Goal: Find contact information: Find contact information

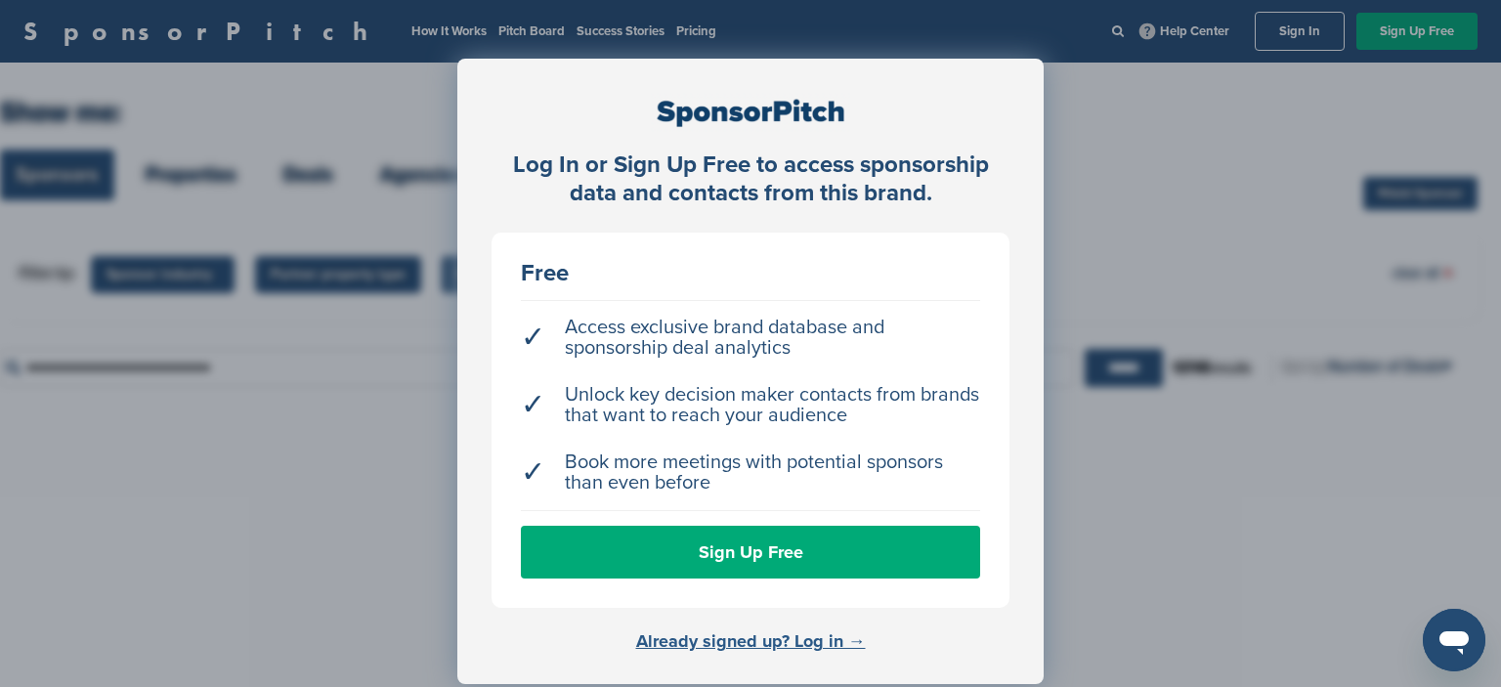
click at [728, 640] on link "Already signed up? Log in →" at bounding box center [751, 640] width 230 height 21
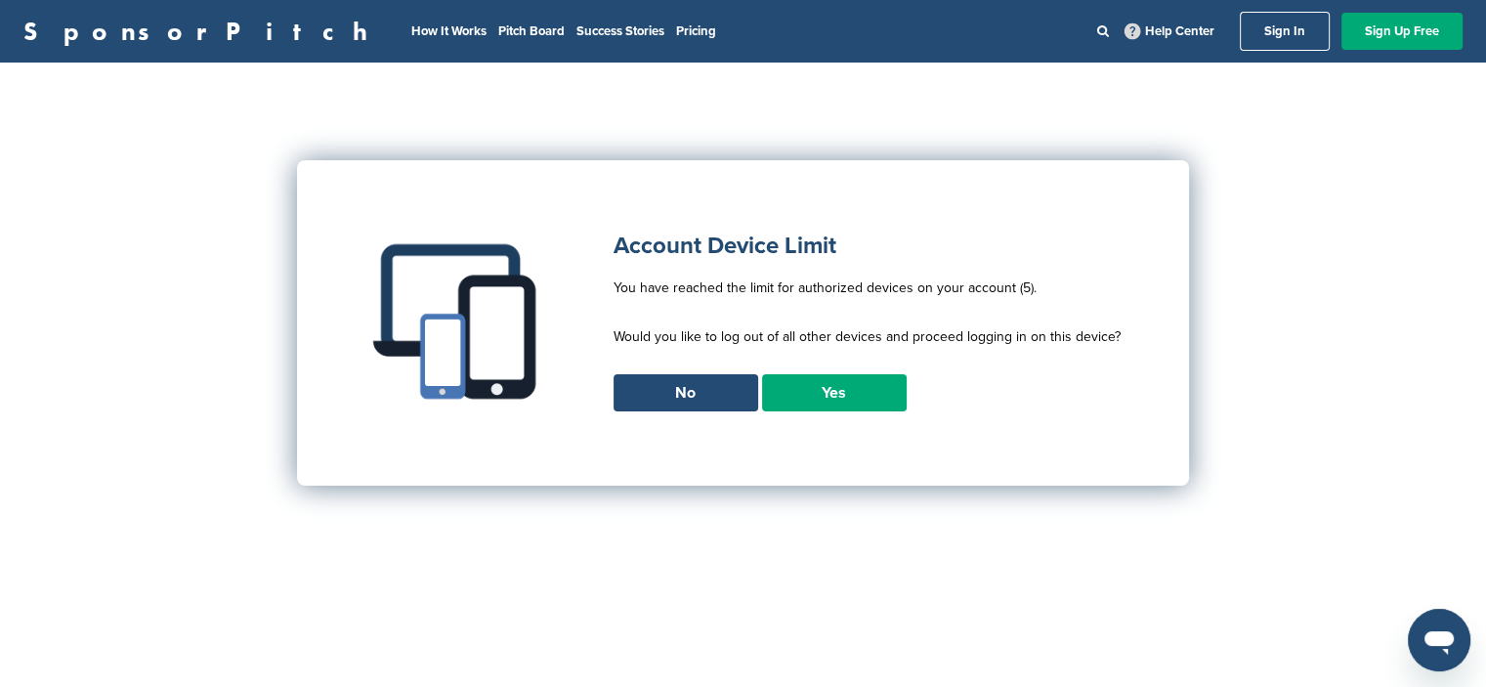
click at [861, 390] on link "Yes" at bounding box center [834, 392] width 145 height 37
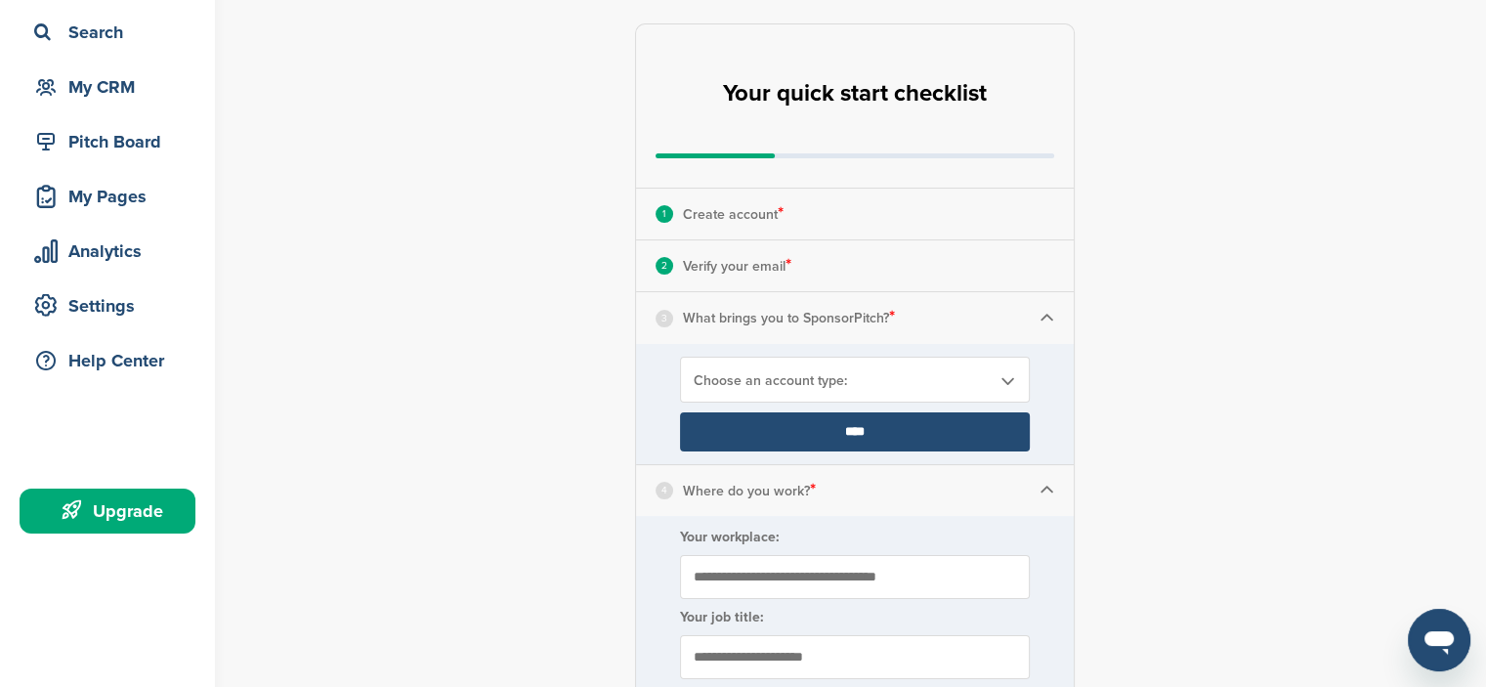
scroll to position [98, 0]
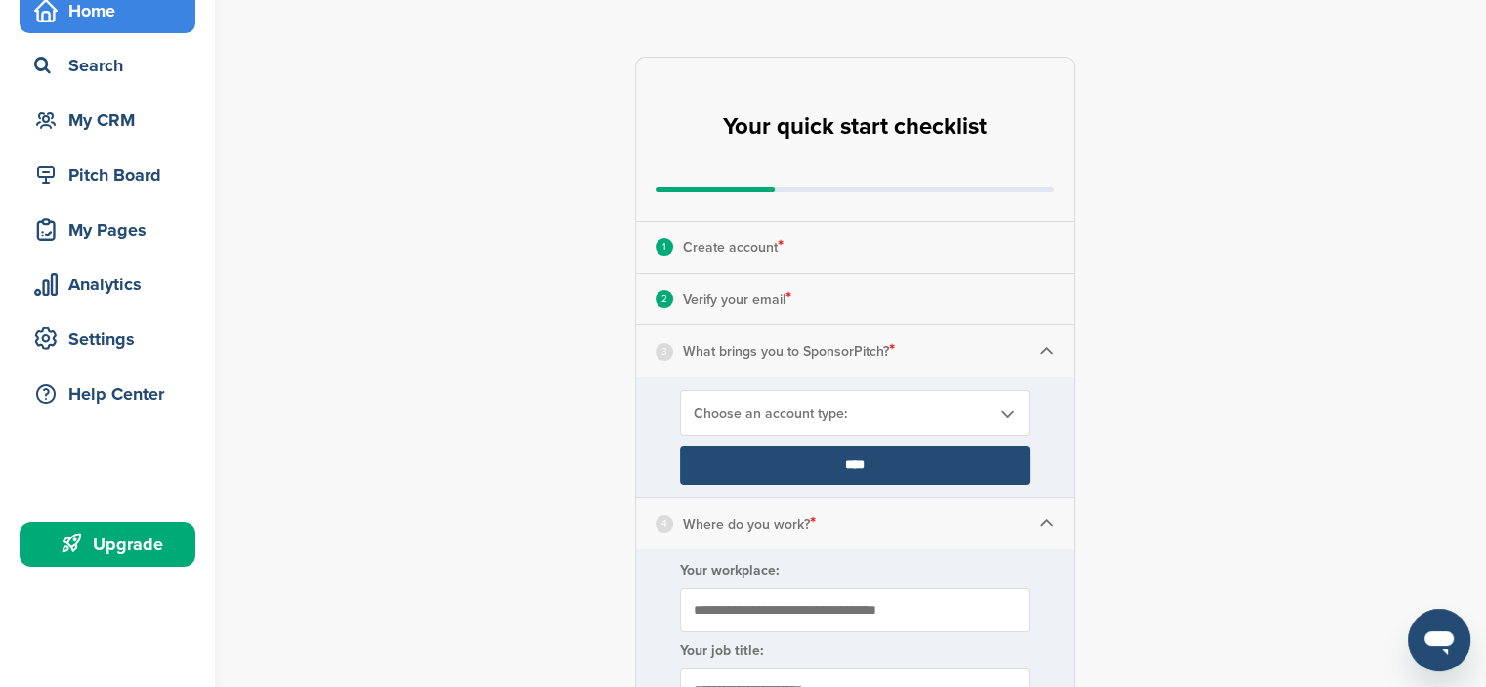
click at [743, 303] on p "Verify your email *" at bounding box center [737, 298] width 108 height 25
click at [1005, 410] on b at bounding box center [1008, 414] width 18 height 17
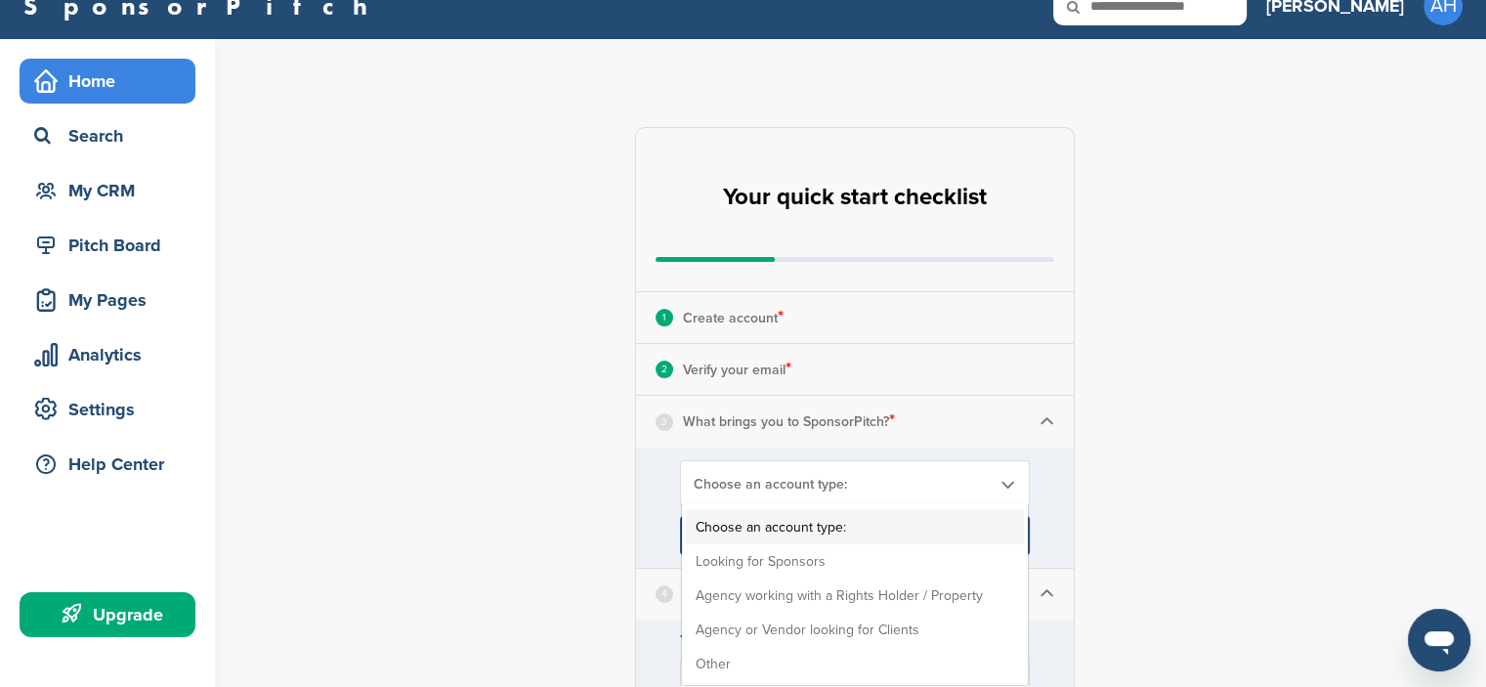
scroll to position [0, 0]
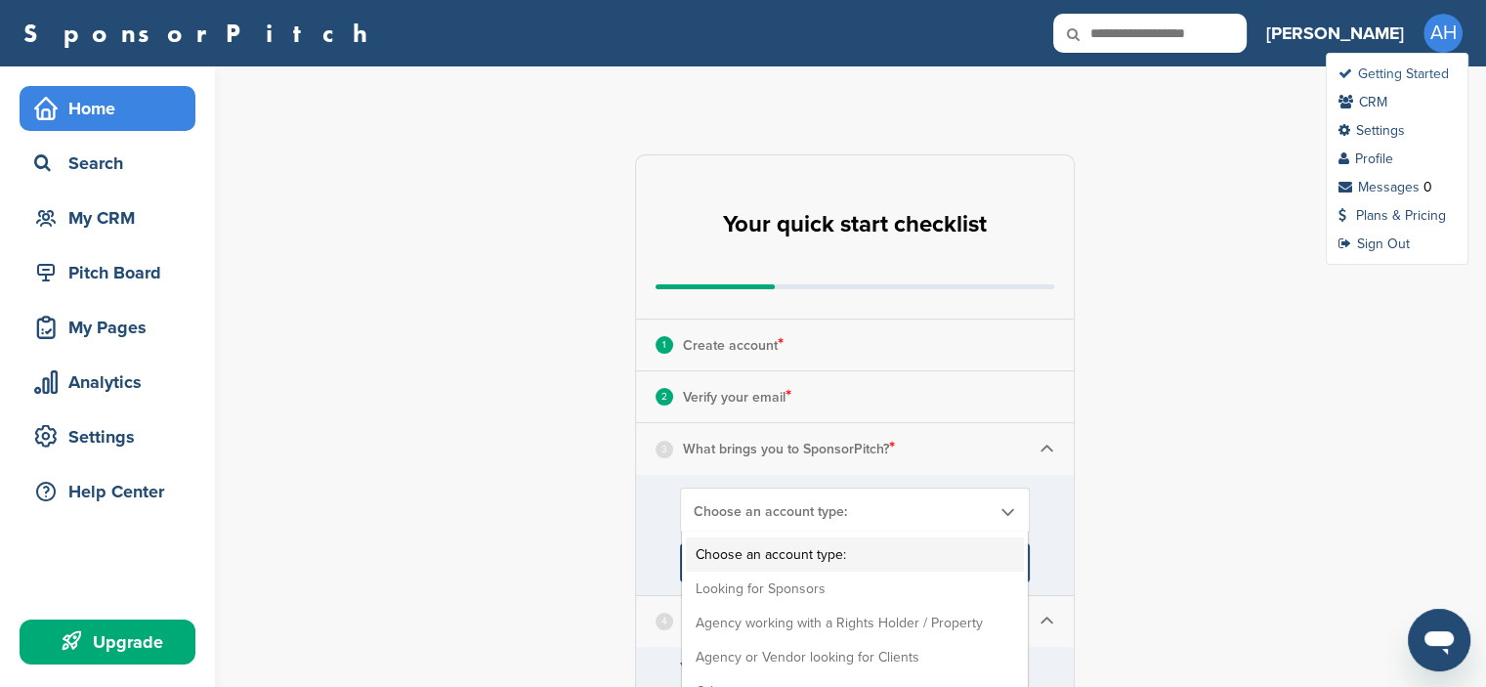
click at [1401, 72] on link "Getting Started" at bounding box center [1394, 73] width 110 height 17
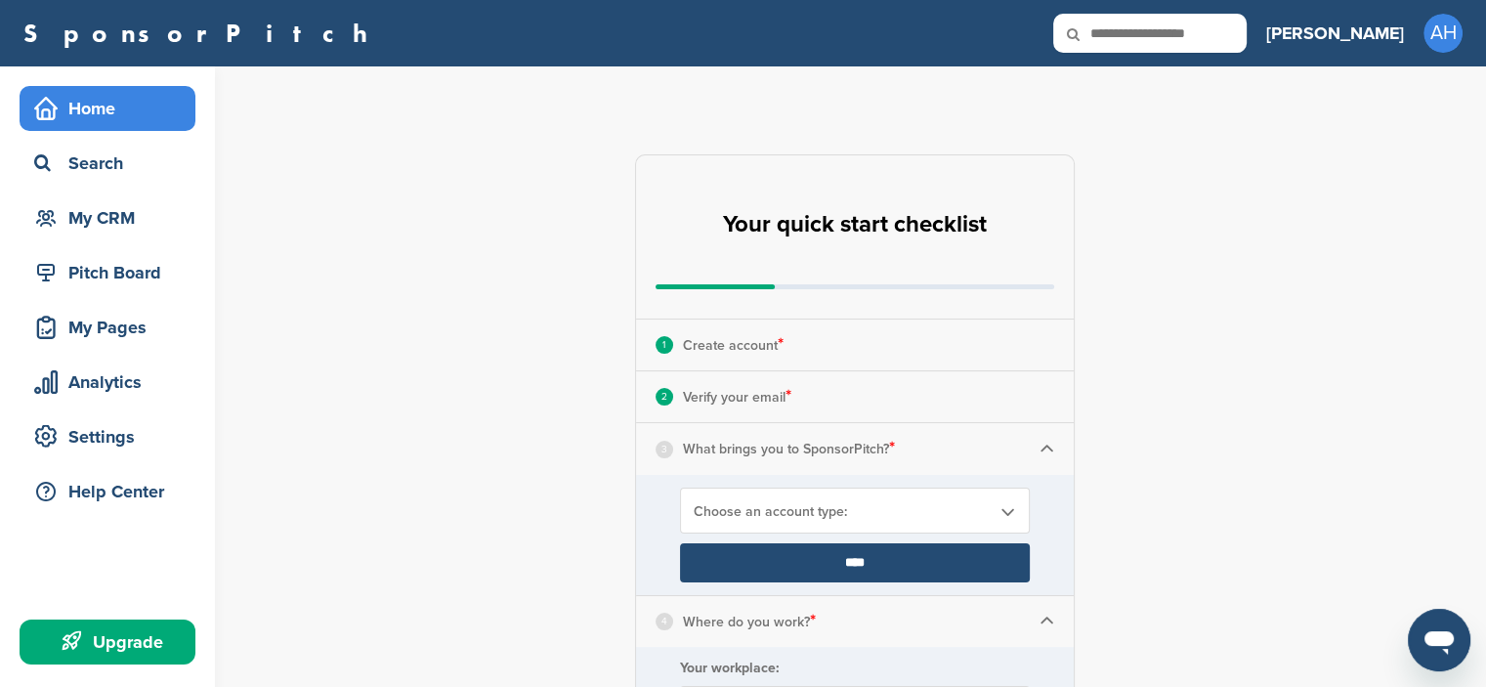
click at [722, 398] on p "Verify your email *" at bounding box center [737, 396] width 108 height 25
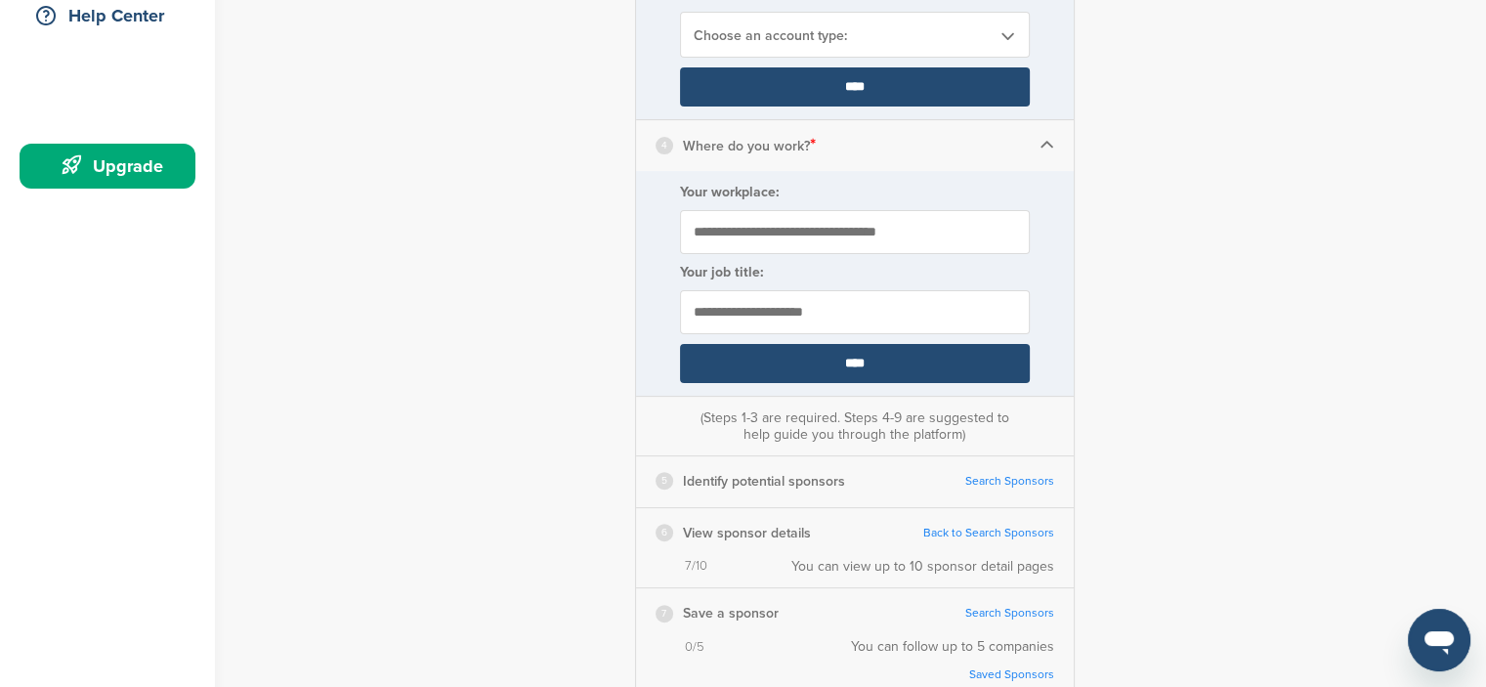
scroll to position [489, 0]
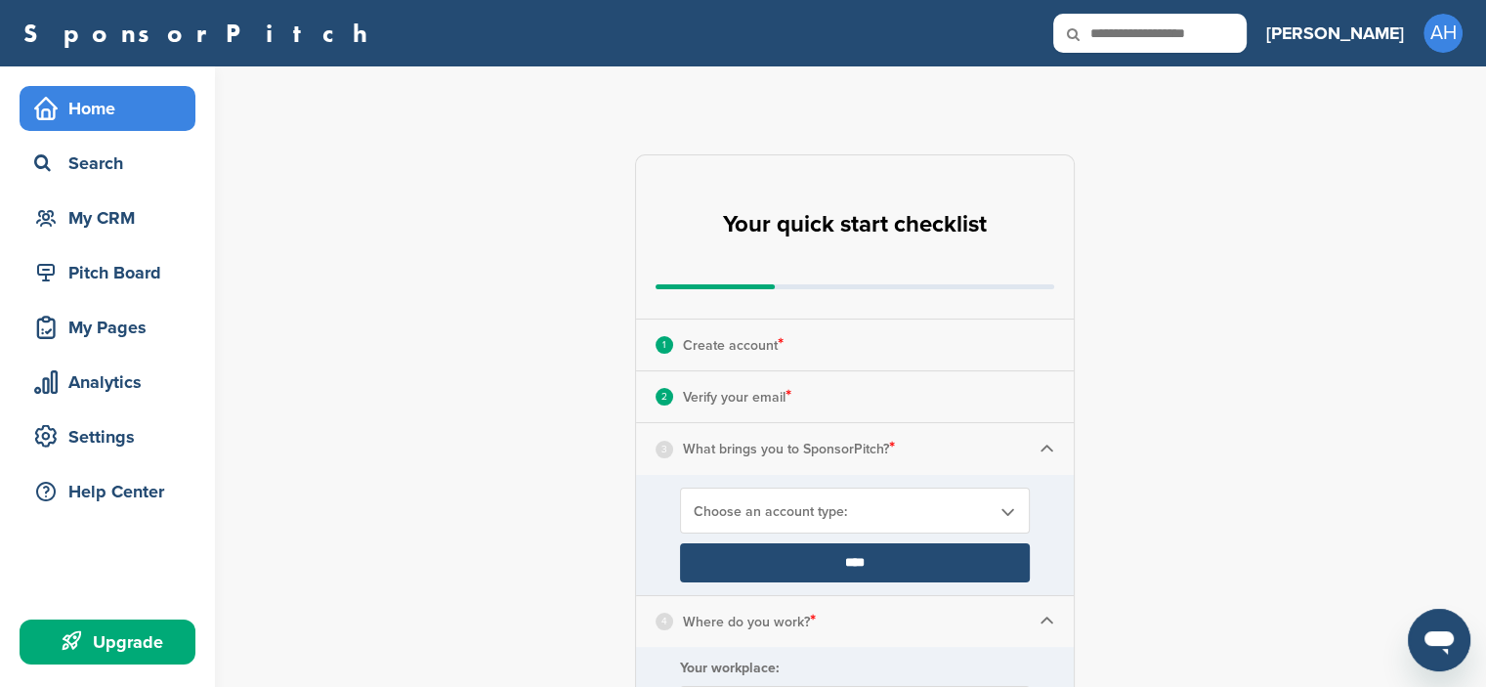
click at [97, 101] on div "Home" at bounding box center [112, 108] width 166 height 35
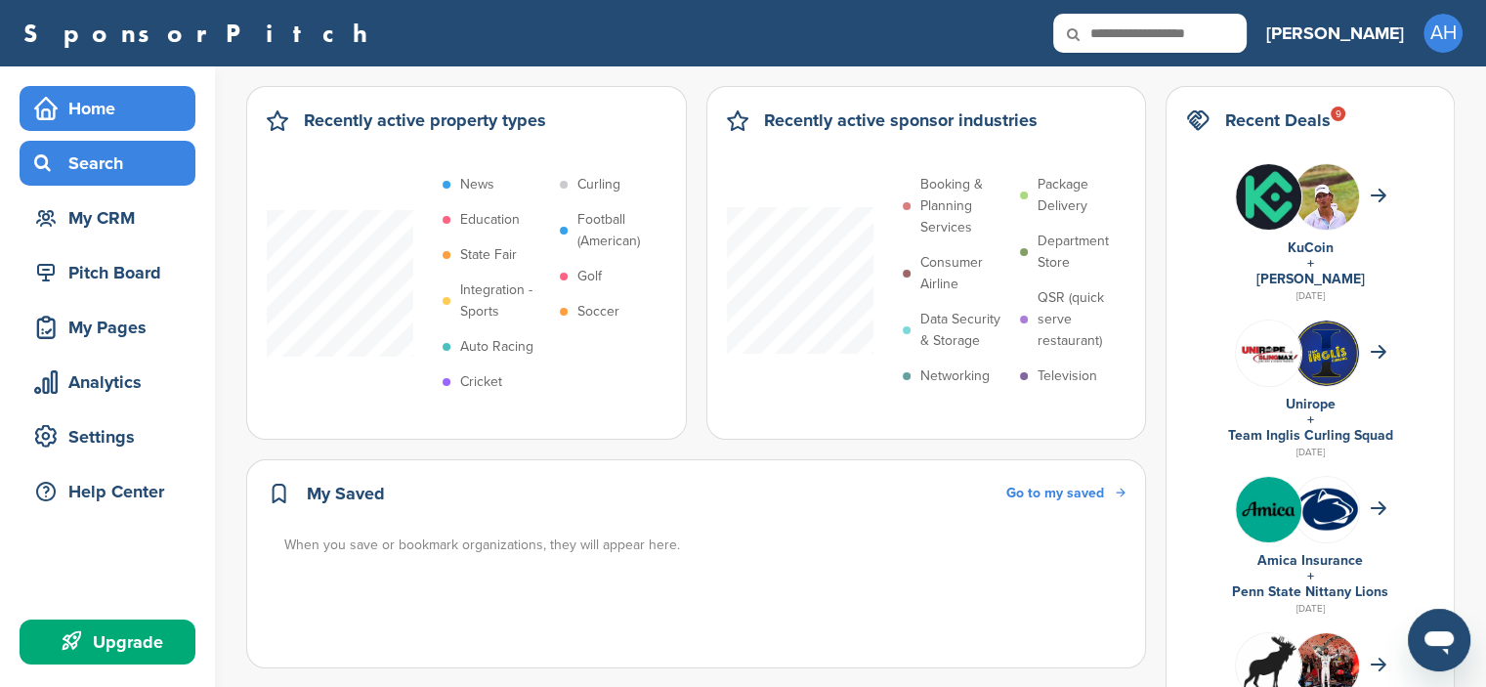
click at [89, 164] on div "Search" at bounding box center [112, 163] width 166 height 35
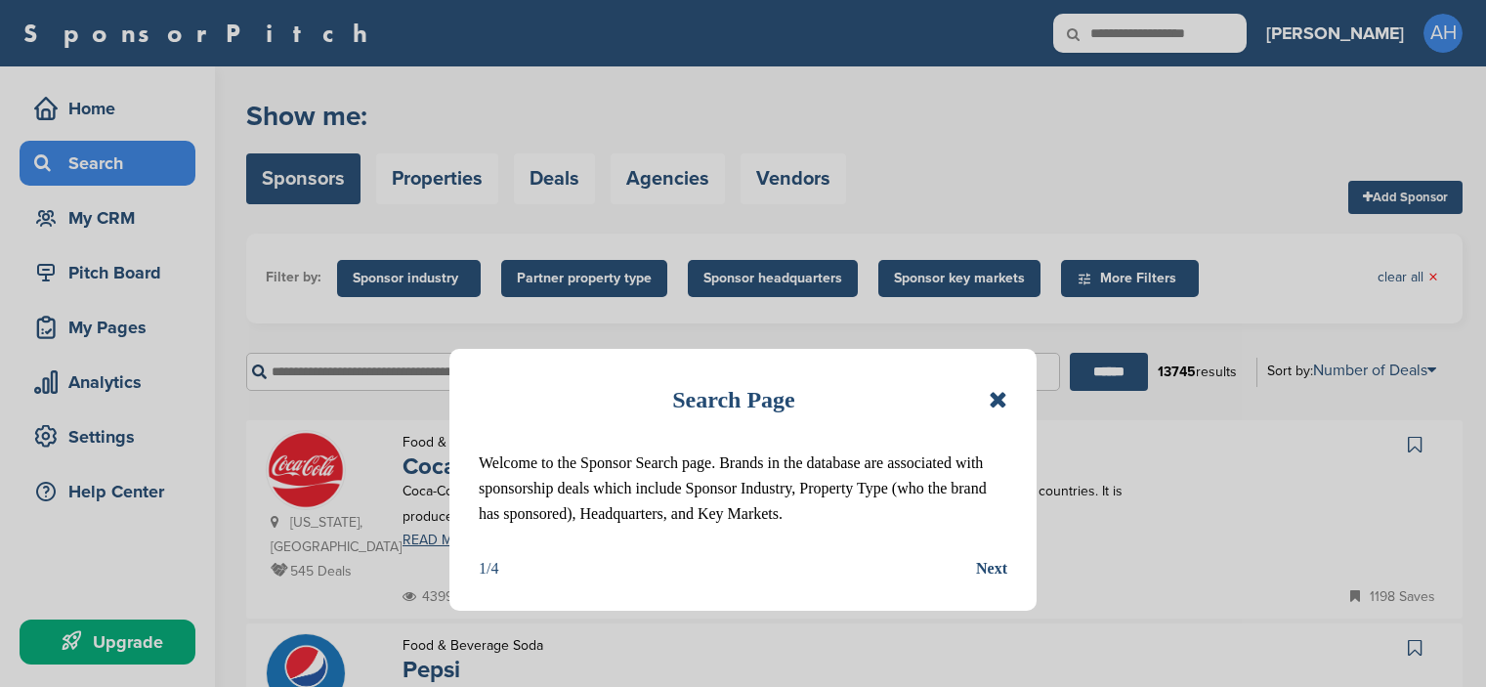
drag, startPoint x: 0, startPoint y: 0, endPoint x: 426, endPoint y: 378, distance: 569.7
click at [994, 395] on icon at bounding box center [998, 399] width 19 height 23
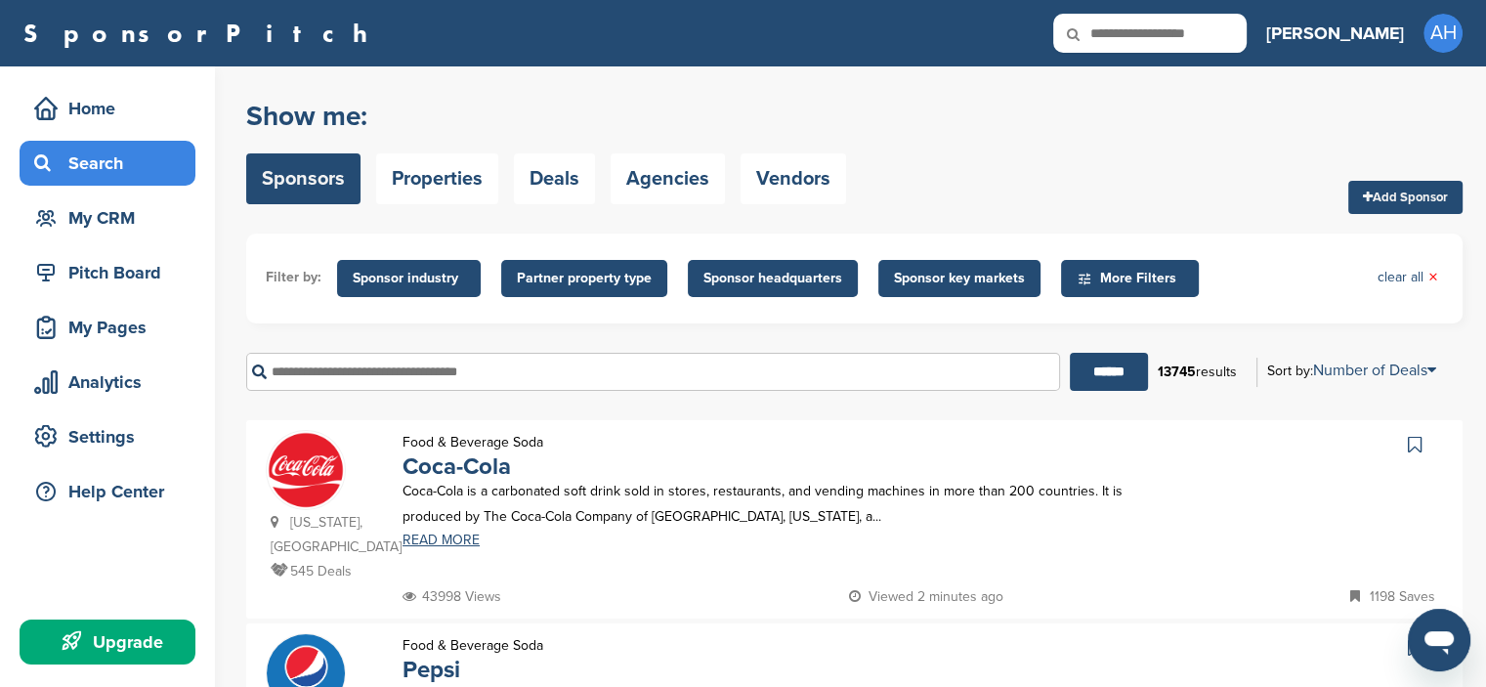
click at [430, 277] on span "Sponsor industry" at bounding box center [409, 278] width 112 height 21
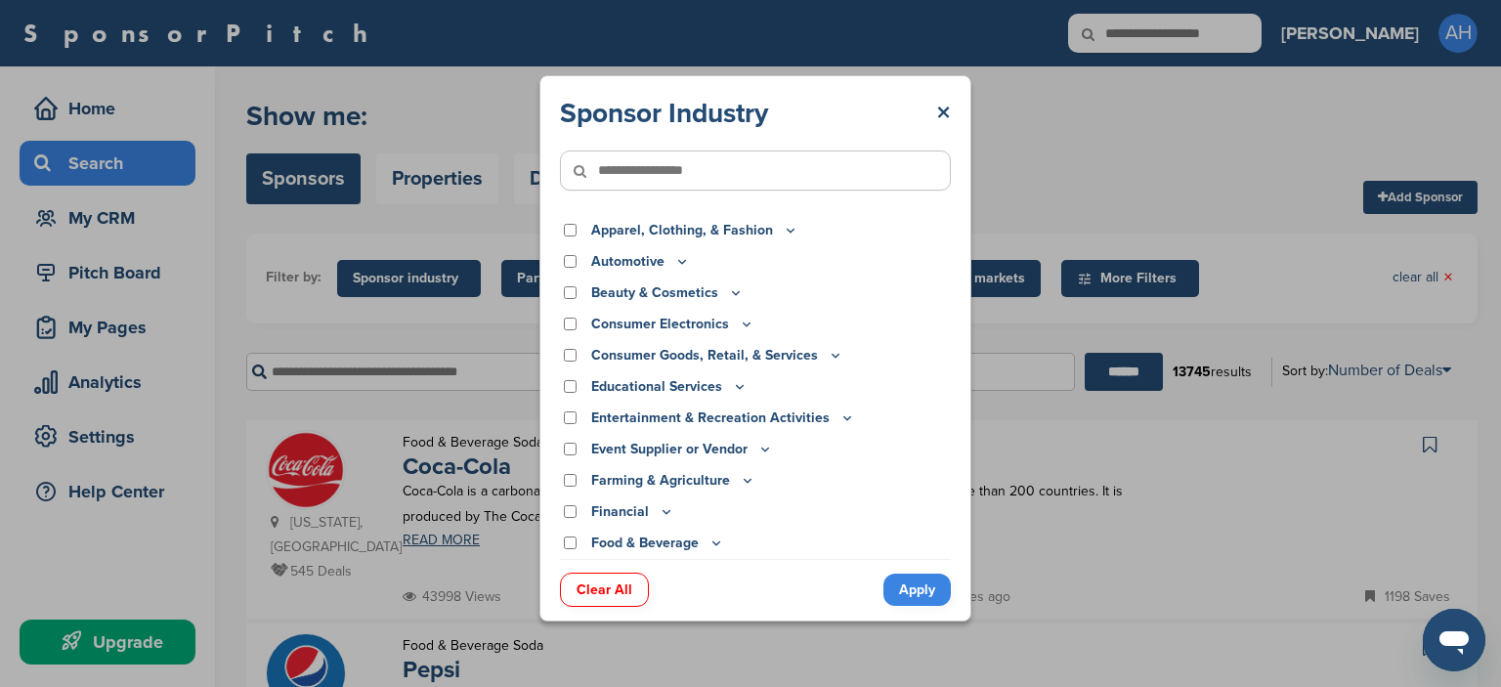
click at [641, 183] on input"] "text" at bounding box center [755, 170] width 391 height 40
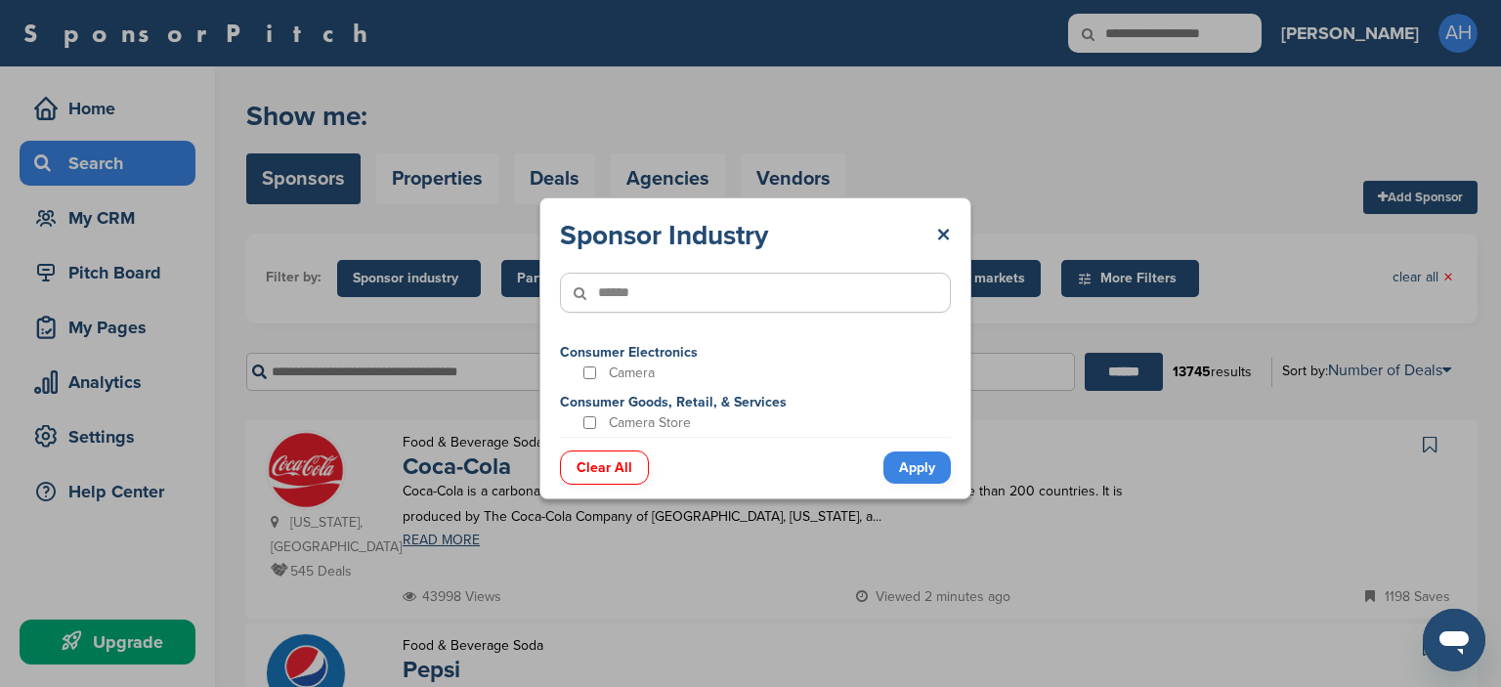
type input"] "******"
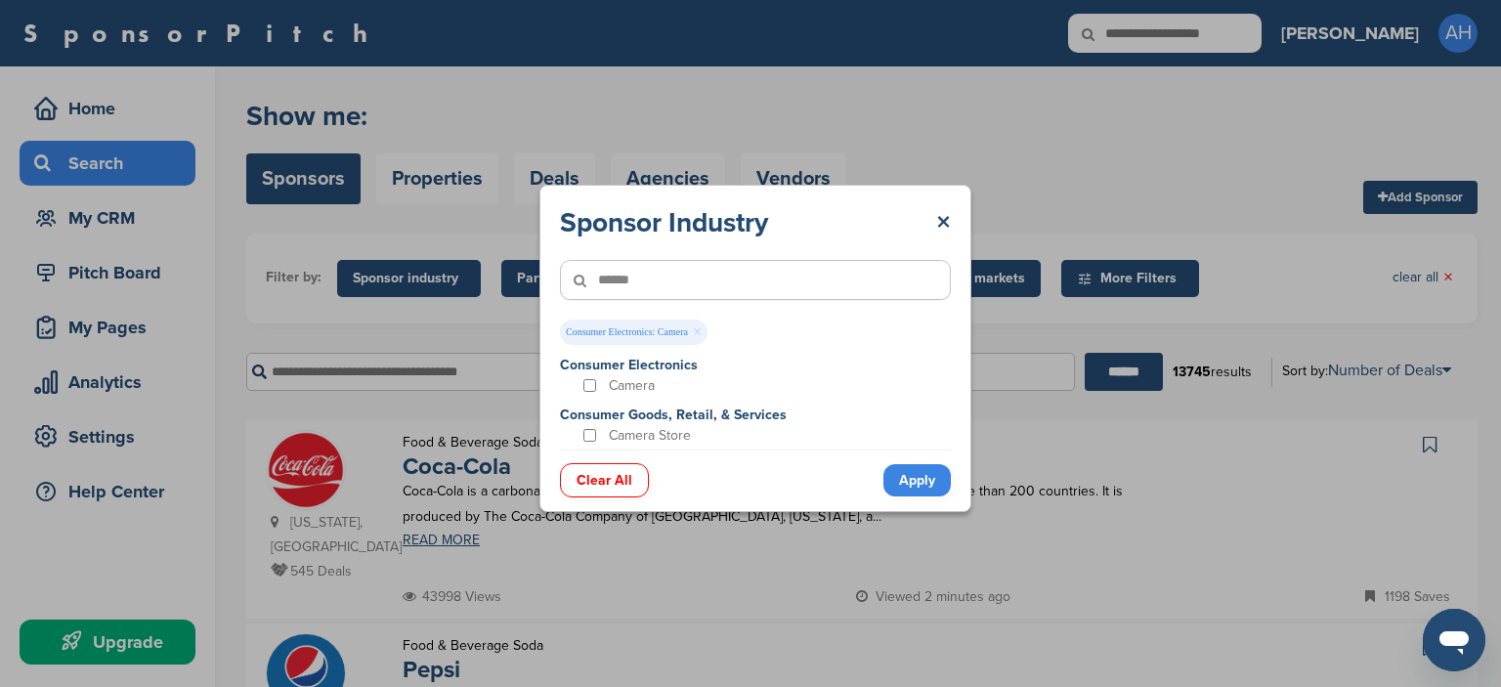
click at [923, 475] on link "Apply" at bounding box center [916, 480] width 67 height 32
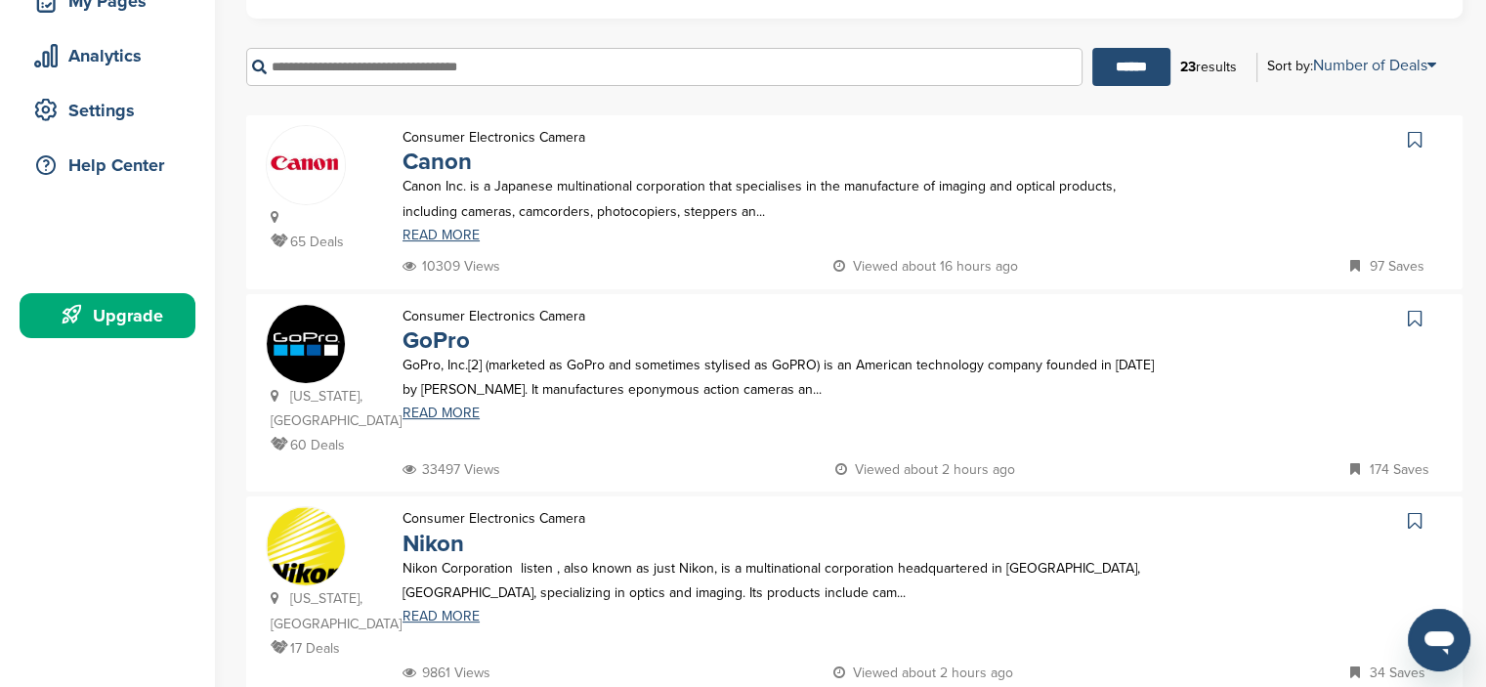
scroll to position [293, 0]
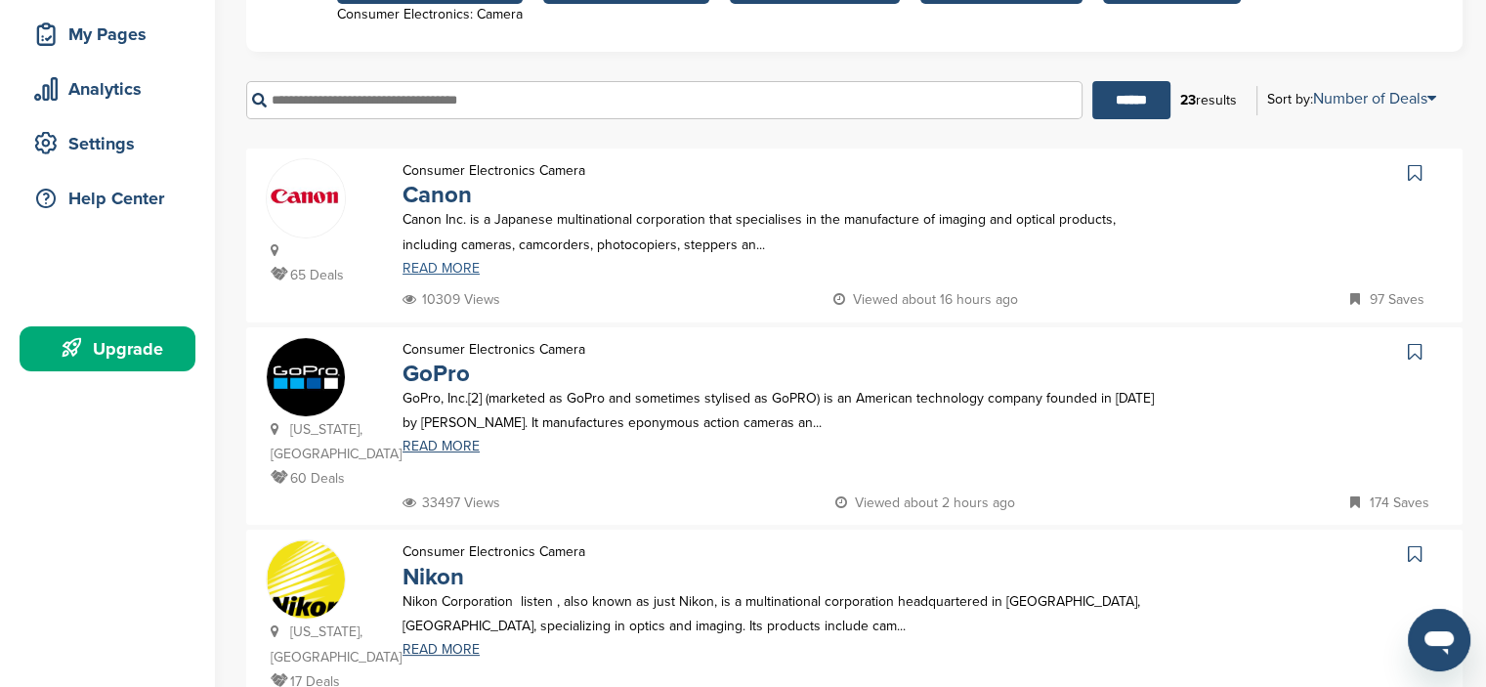
click at [438, 271] on link "READ MORE" at bounding box center [781, 269] width 756 height 14
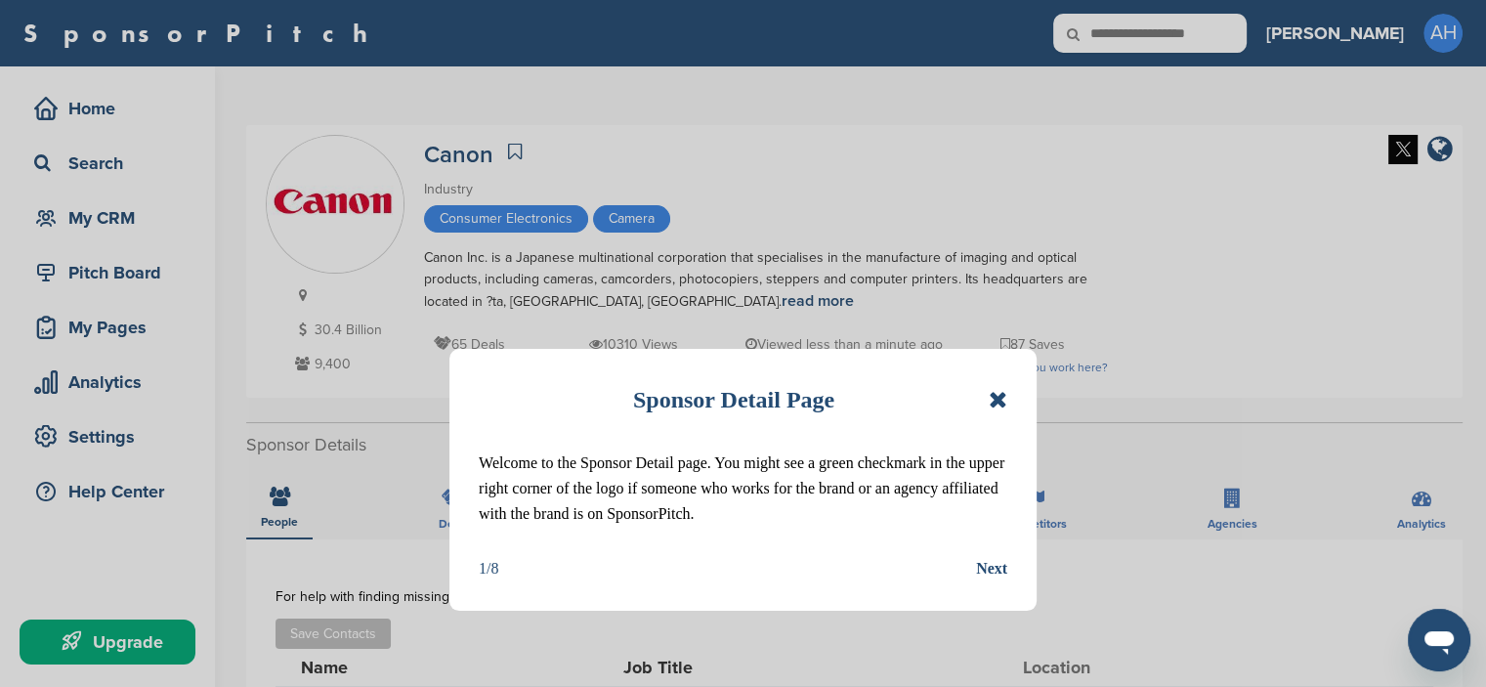
click at [997, 393] on icon at bounding box center [998, 399] width 19 height 23
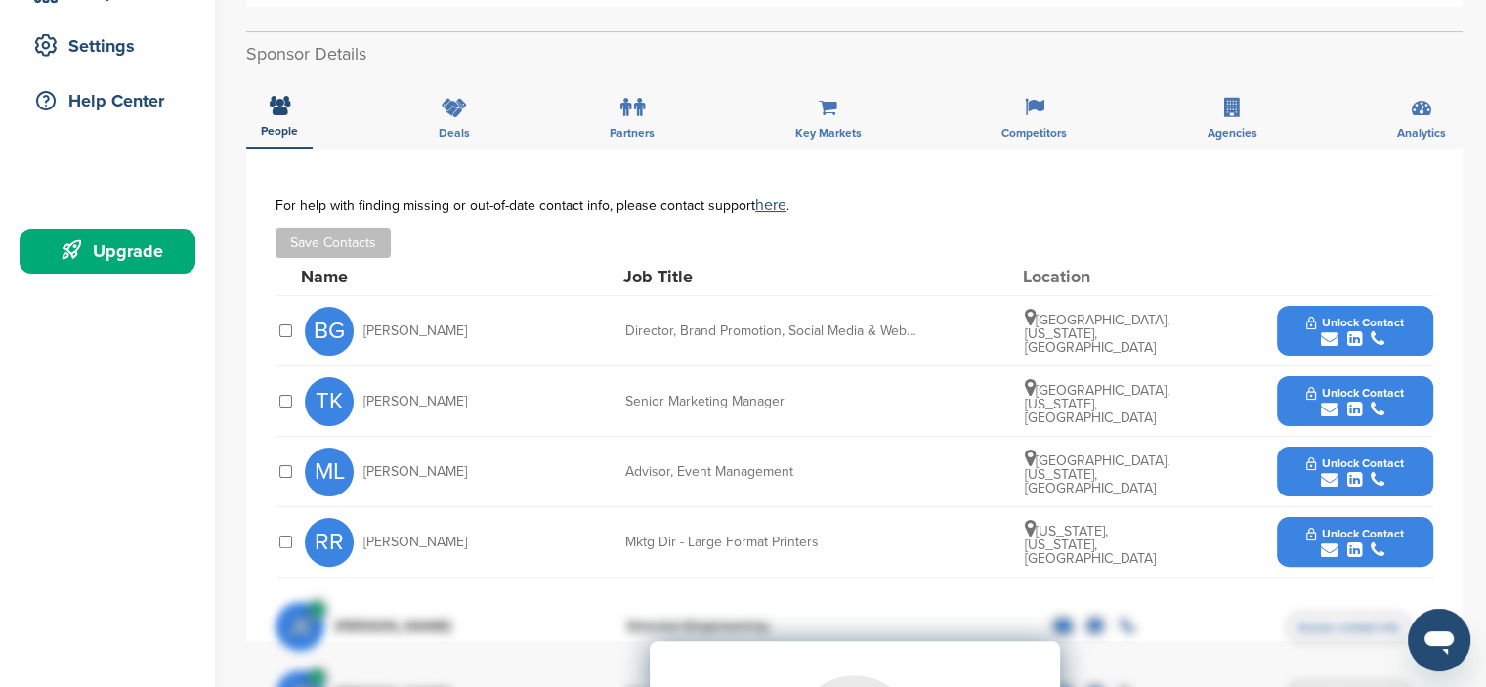
scroll to position [489, 0]
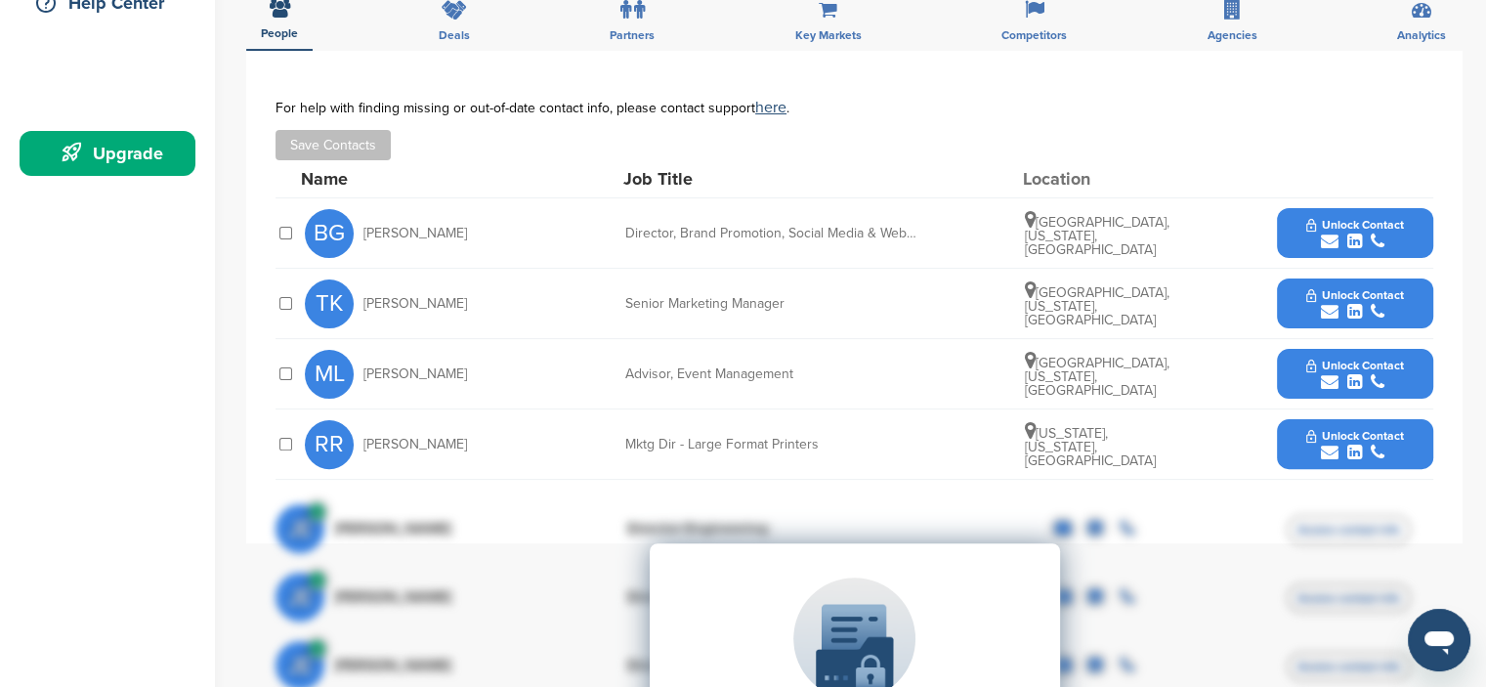
click at [1343, 284] on button "Unlock Contact" at bounding box center [1355, 304] width 144 height 59
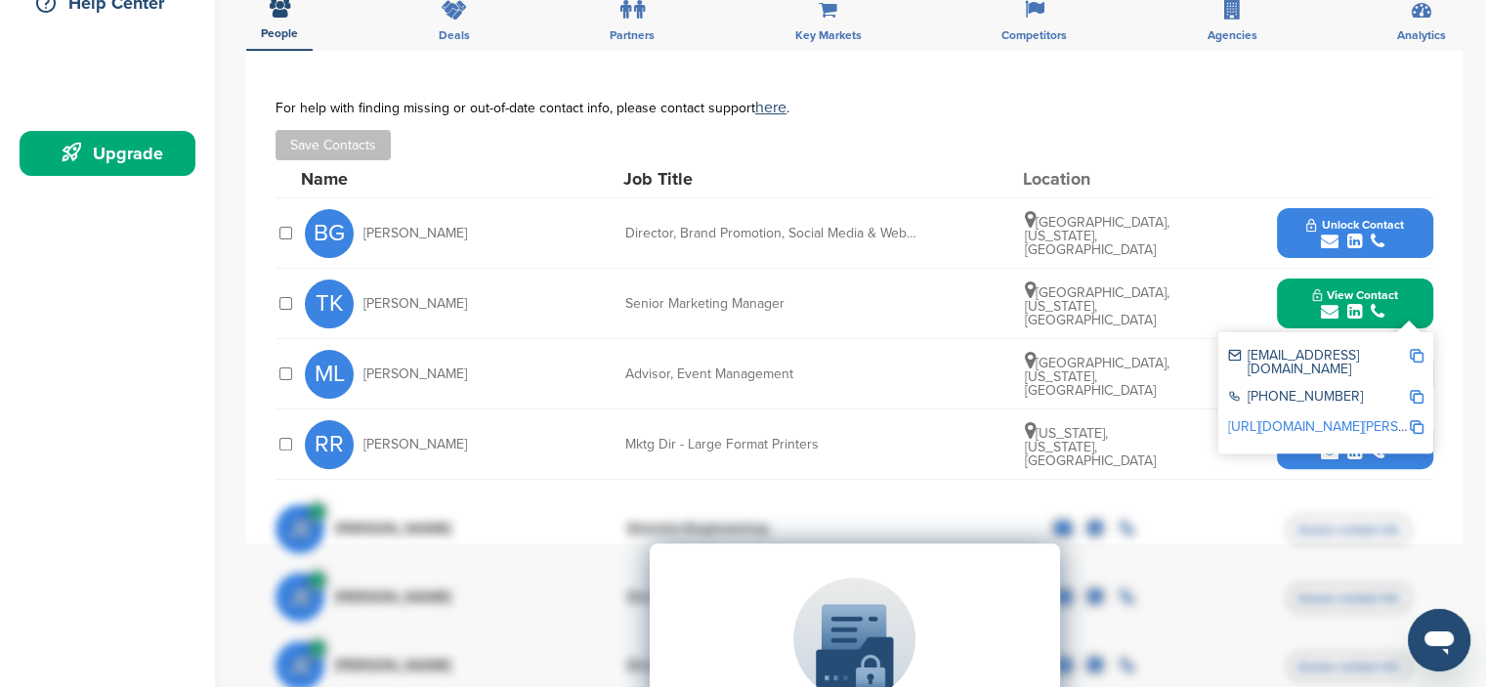
drag, startPoint x: 479, startPoint y: 309, endPoint x: 356, endPoint y: 304, distance: 123.2
click at [356, 304] on div "TK Tatsuri Kano" at bounding box center [412, 303] width 215 height 49
copy div "[PERSON_NAME]"
